Goal: Task Accomplishment & Management: Use online tool/utility

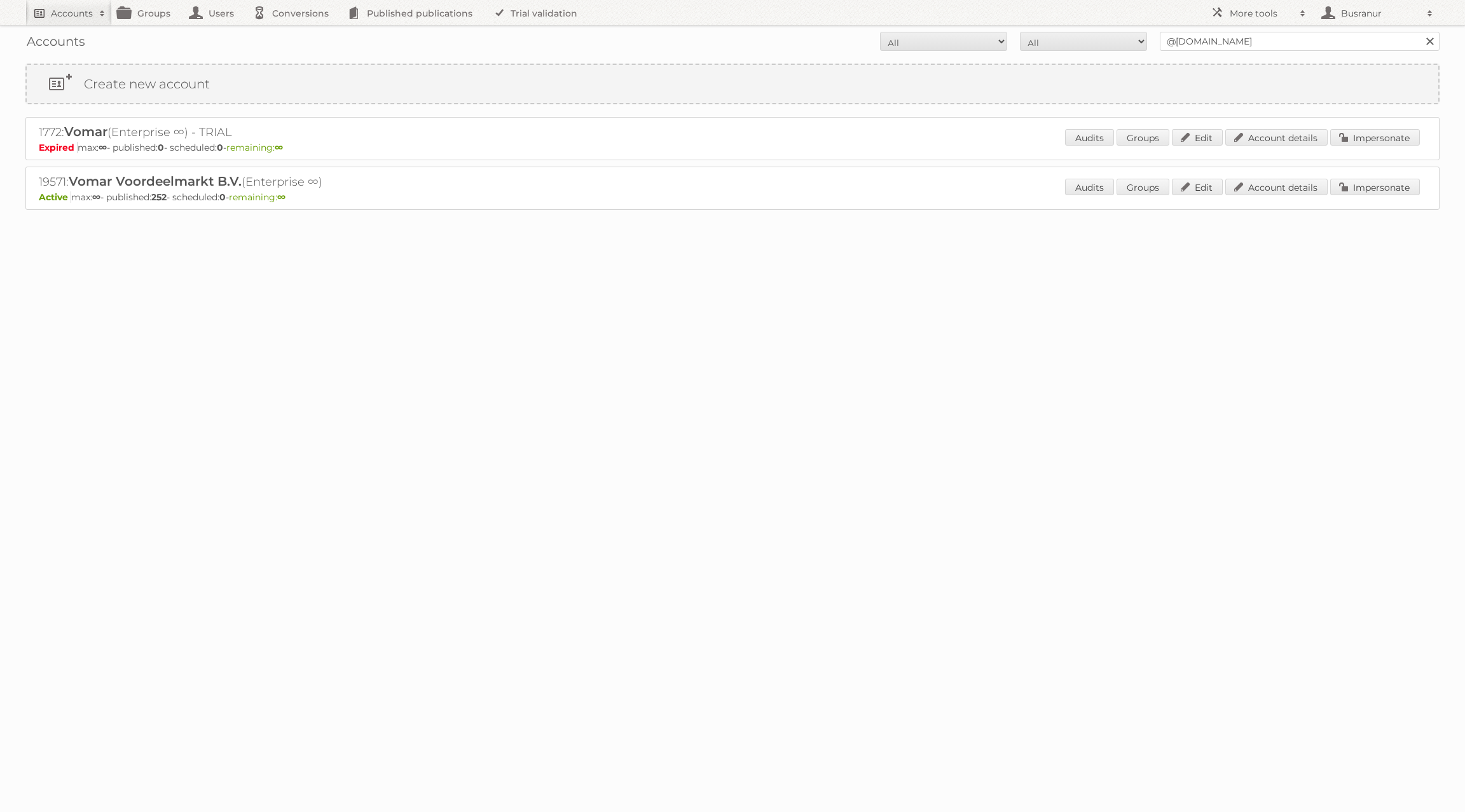
click at [63, 17] on h2 "Accounts" at bounding box center [72, 14] width 42 height 13
paste input"] "[EMAIL_ADDRESS][DOMAIN_NAME]"
type input"] "[EMAIL_ADDRESS][DOMAIN_NAME]"
click at [293, 33] on input "Search" at bounding box center [303, 42] width 19 height 19
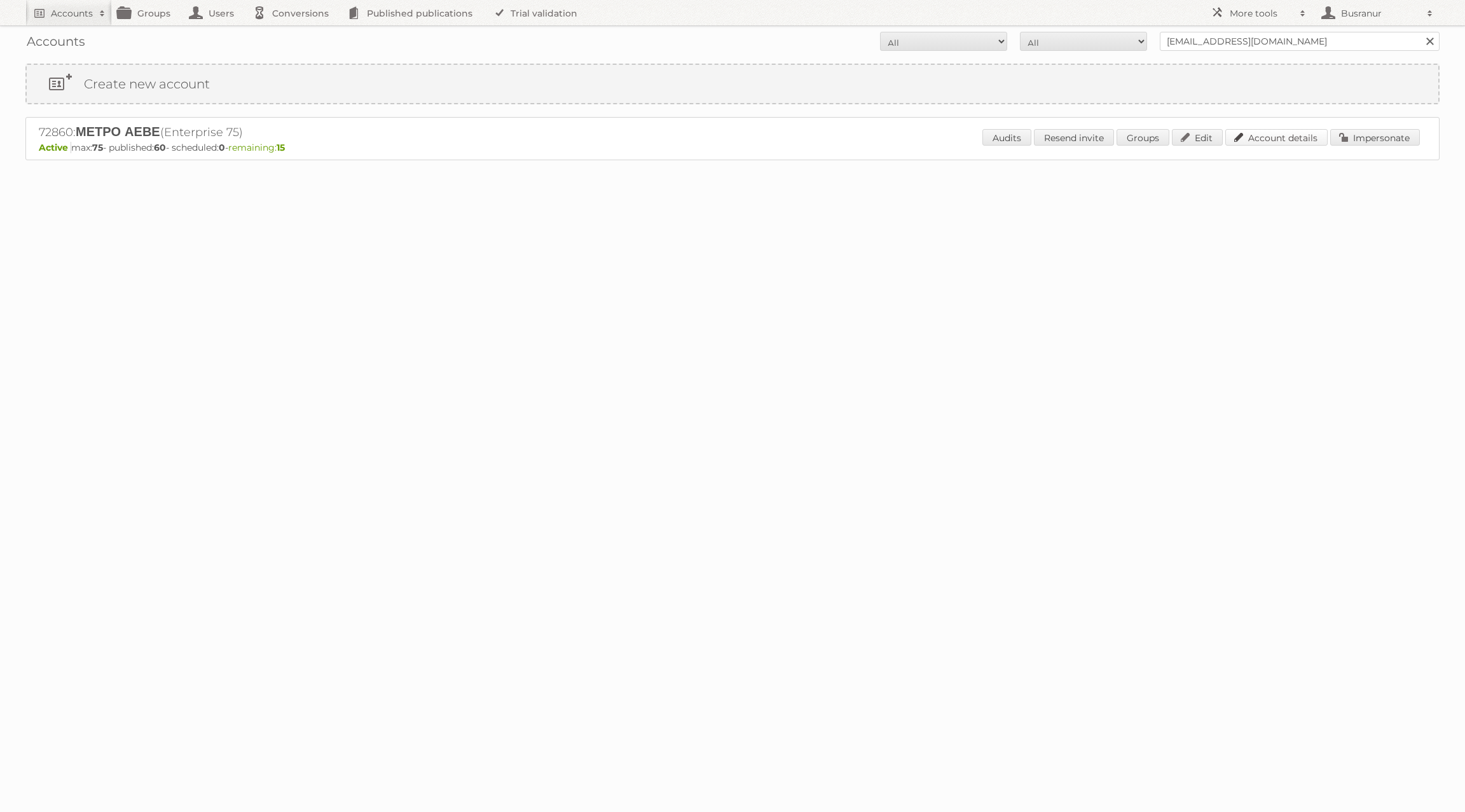
click at [1278, 141] on link "Account details" at bounding box center [1277, 137] width 102 height 17
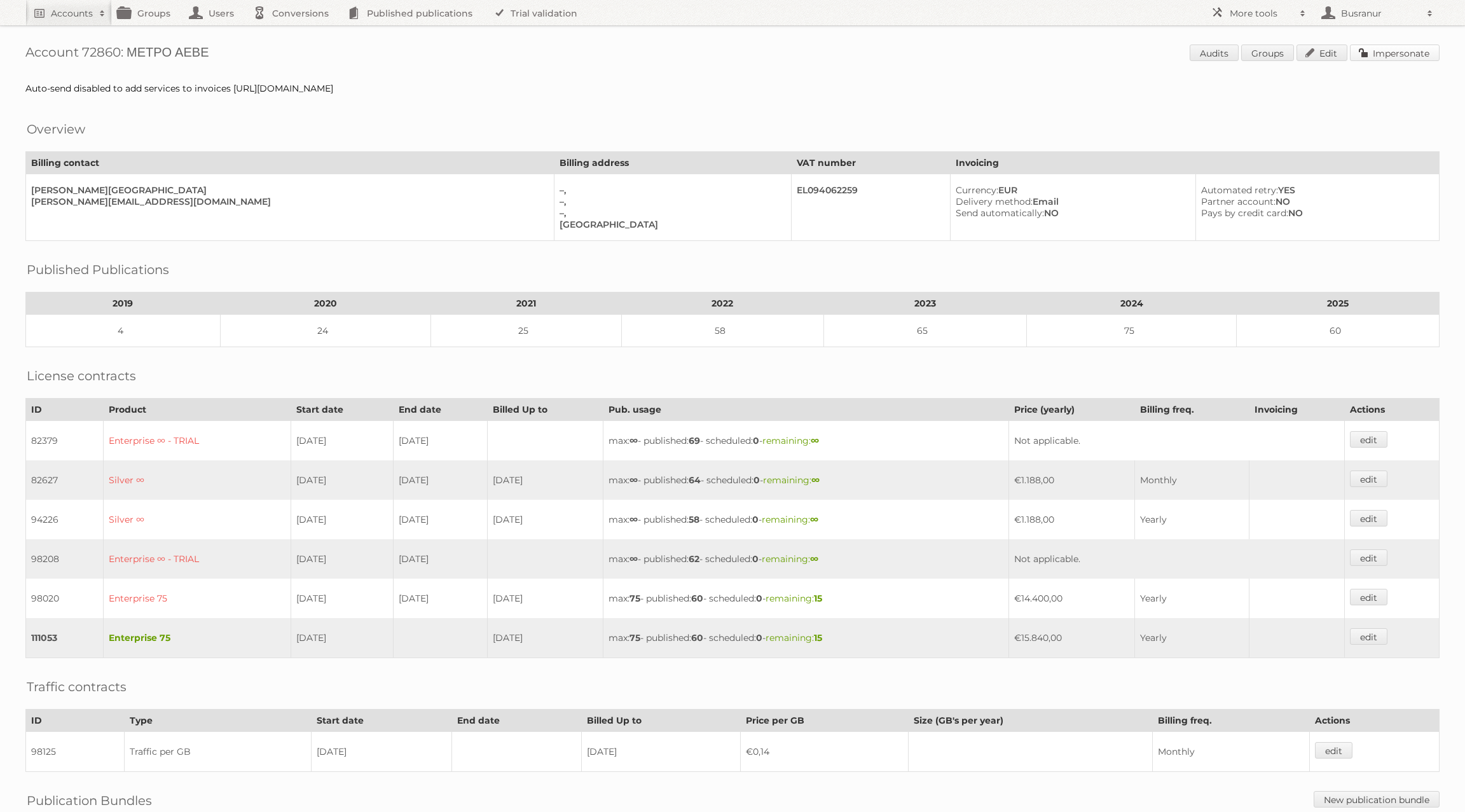
click at [1423, 56] on link "Impersonate" at bounding box center [1395, 52] width 90 height 17
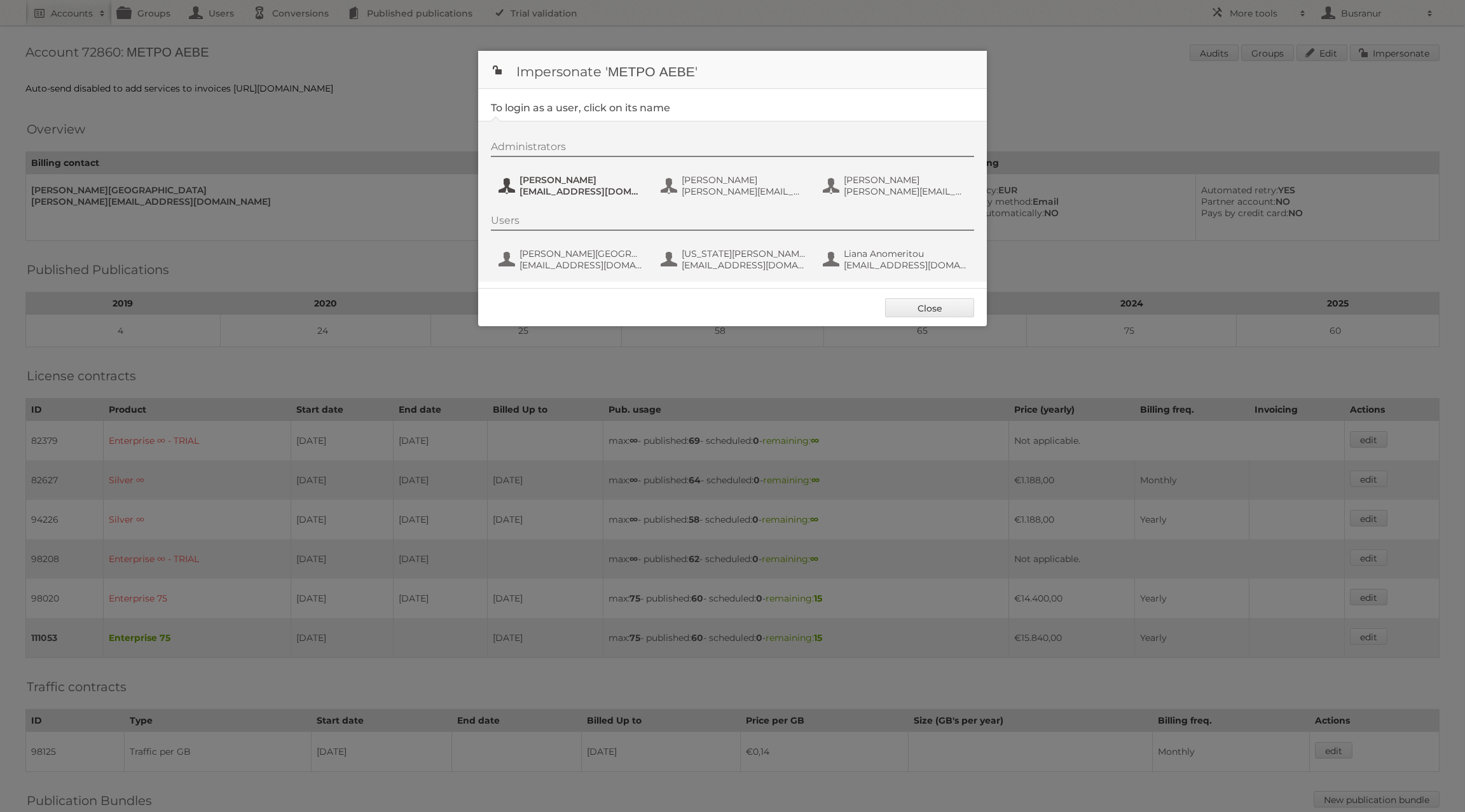
click at [559, 177] on span "[PERSON_NAME]" at bounding box center [581, 180] width 123 height 11
